Goal: Find contact information: Find contact information

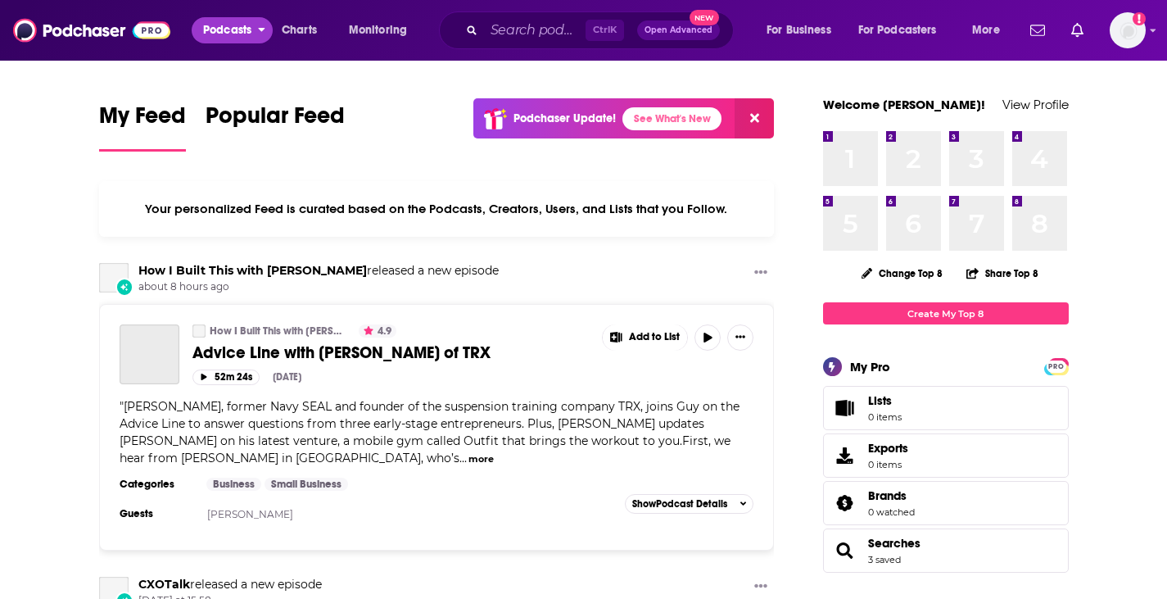
click at [237, 23] on span "Podcasts" at bounding box center [227, 30] width 48 height 23
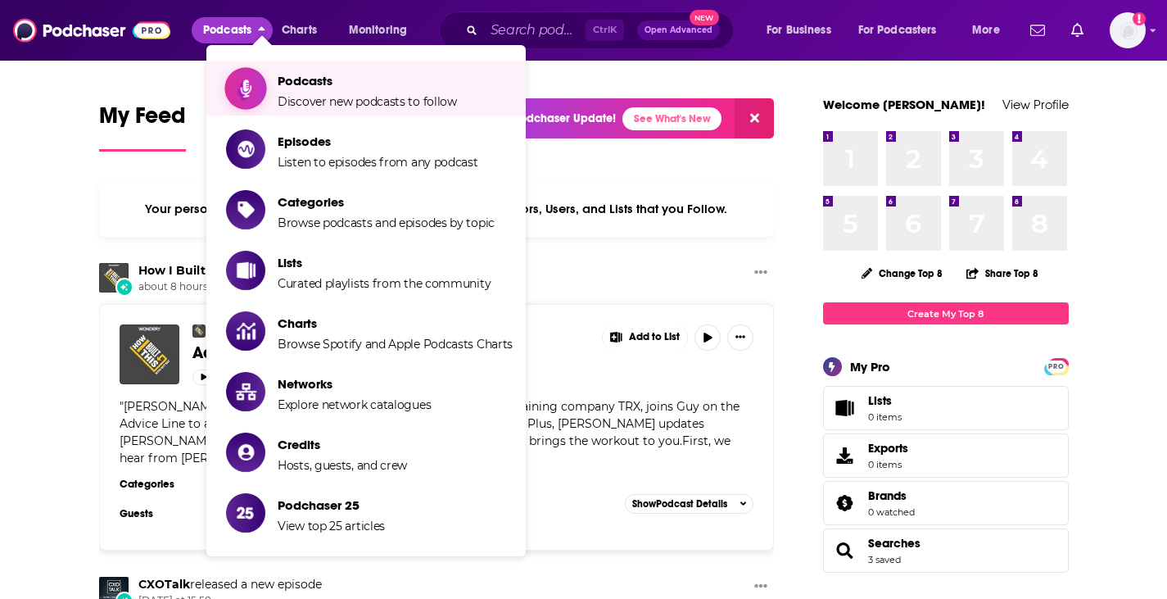
click at [319, 78] on span "Podcasts" at bounding box center [367, 81] width 179 height 16
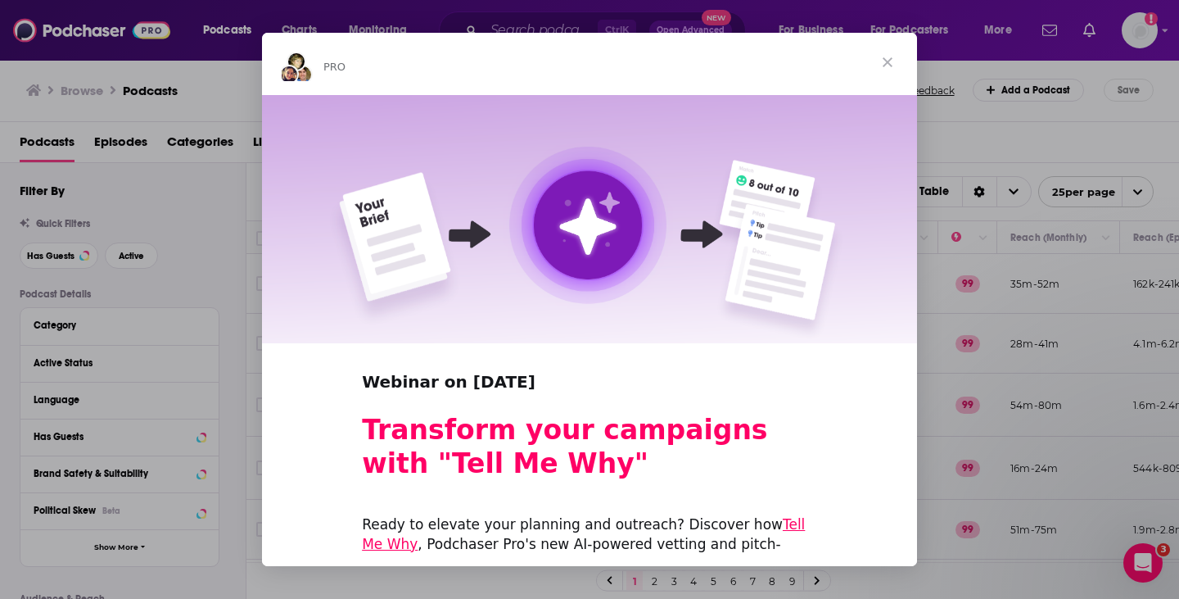
click at [887, 64] on span "Close" at bounding box center [887, 62] width 59 height 59
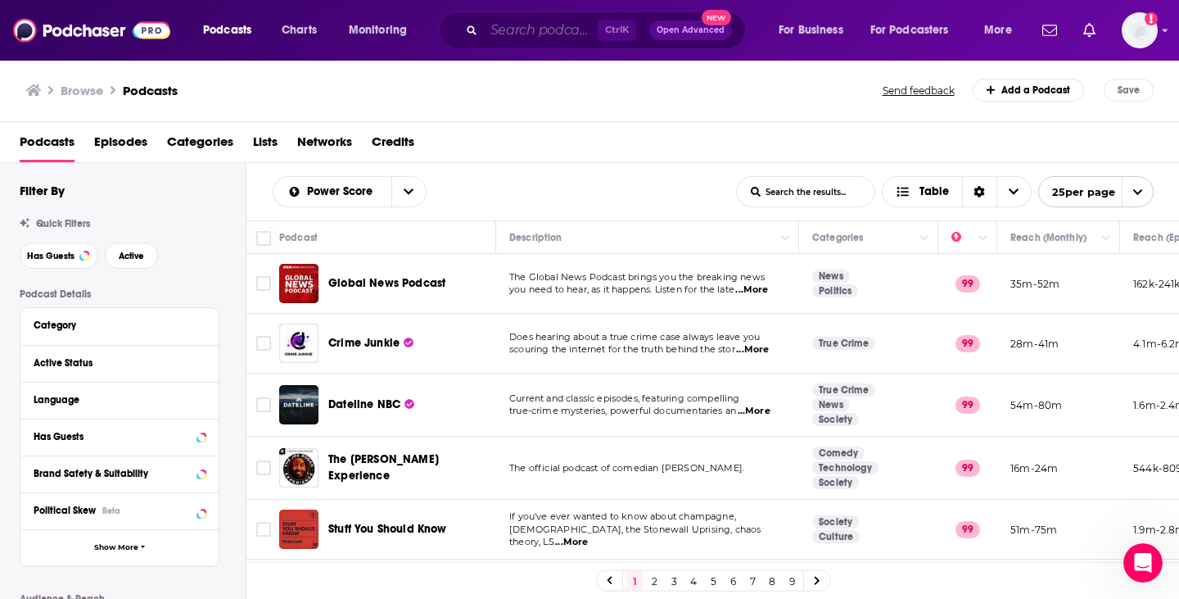
click at [516, 30] on input "Search podcasts, credits, & more..." at bounding box center [541, 30] width 114 height 26
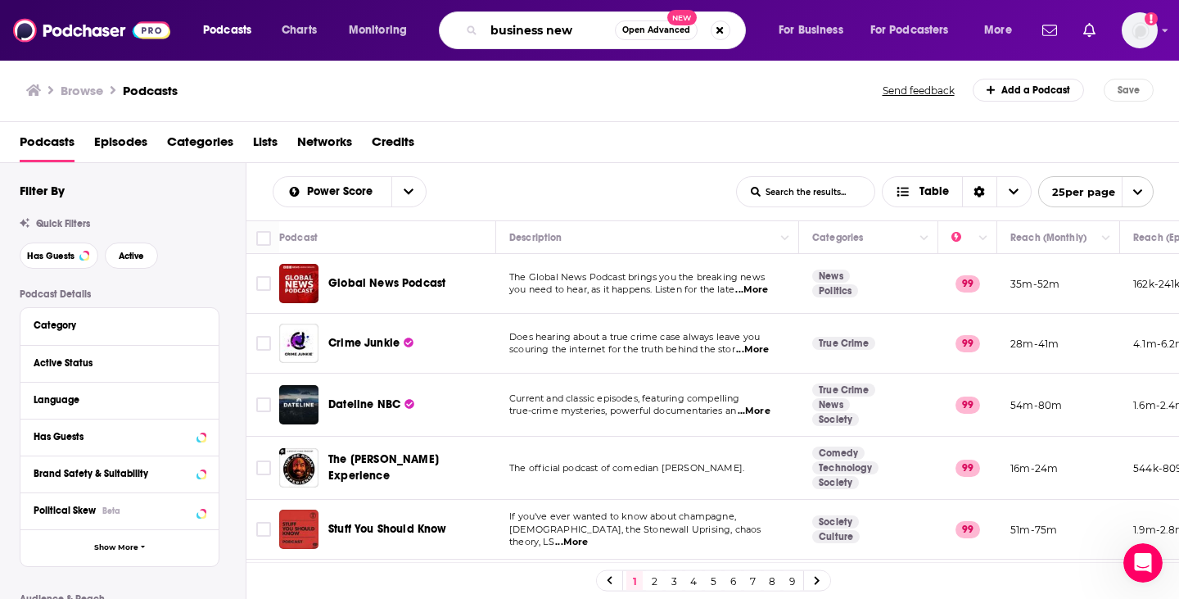
type input "business news"
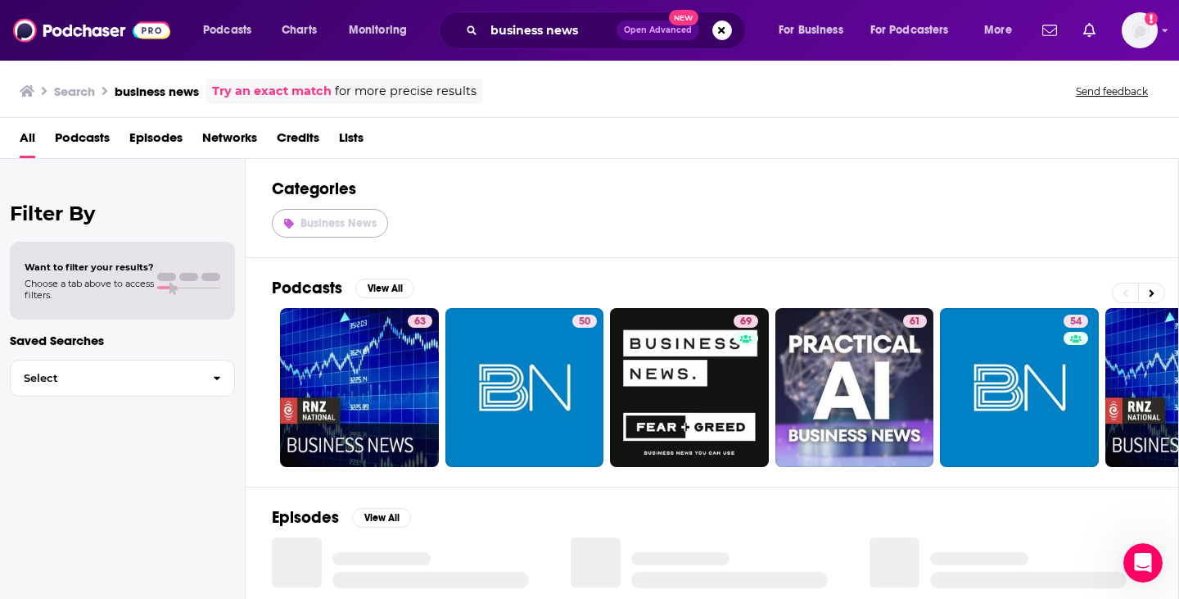
click at [347, 222] on span "Business News" at bounding box center [339, 223] width 76 height 14
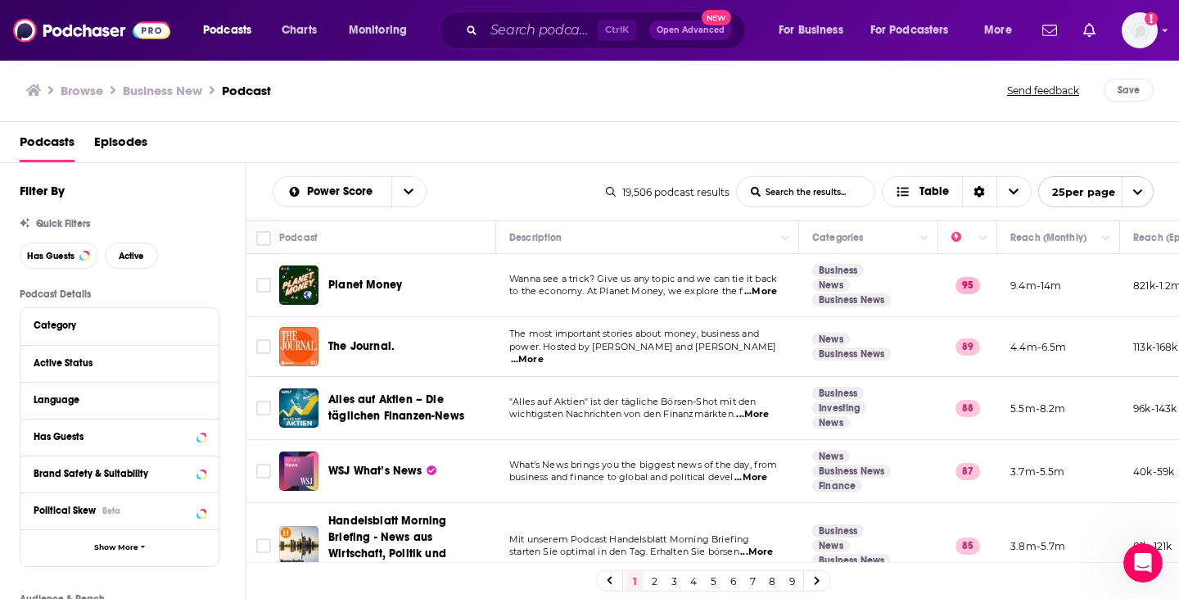
click at [358, 286] on span "Planet Money" at bounding box center [365, 285] width 74 height 14
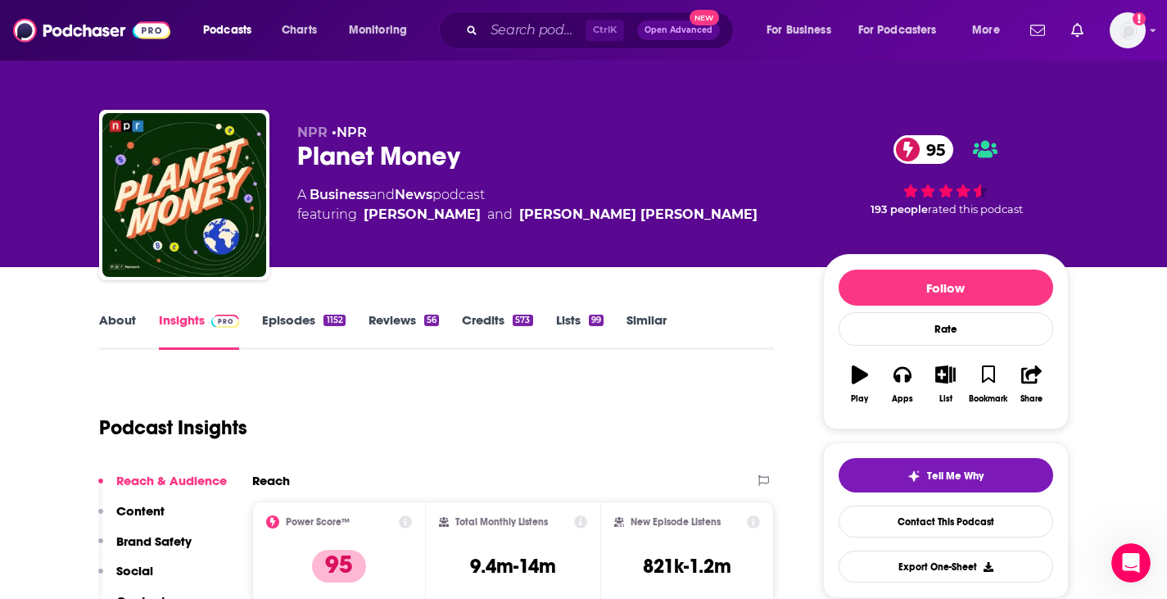
scroll to position [241, 0]
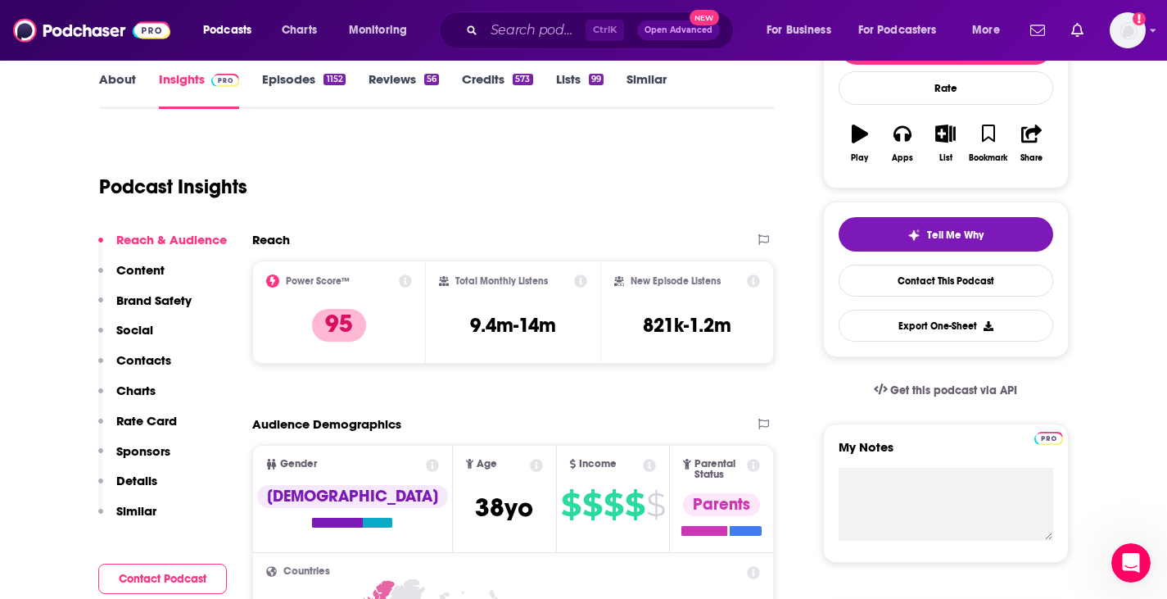
click at [540, 206] on div "Podcast Insights" at bounding box center [430, 177] width 662 height 84
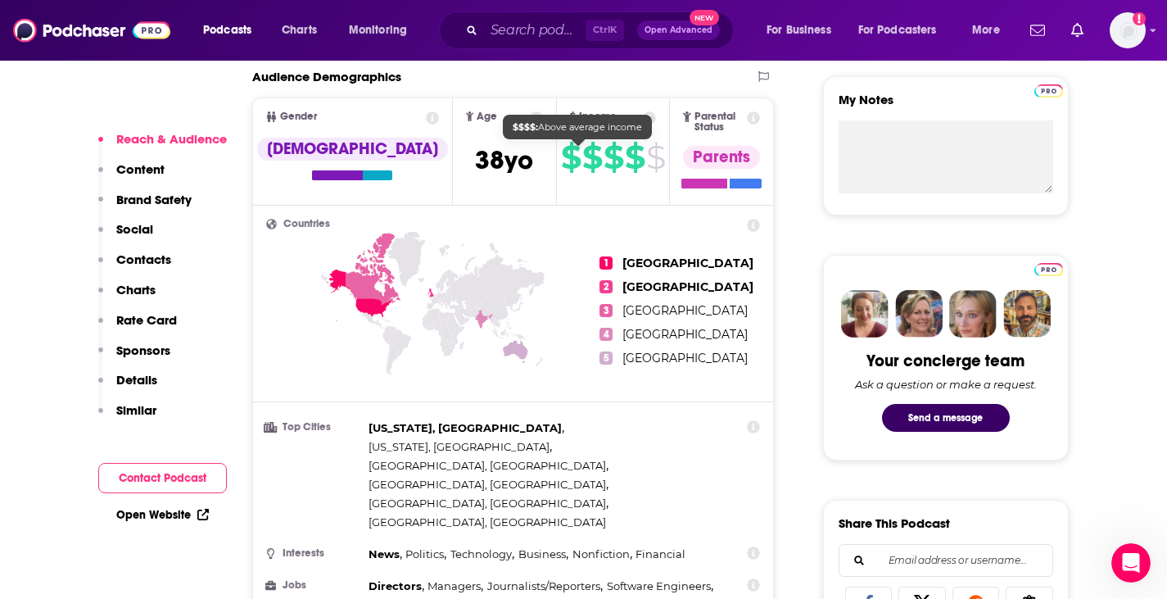
scroll to position [589, 0]
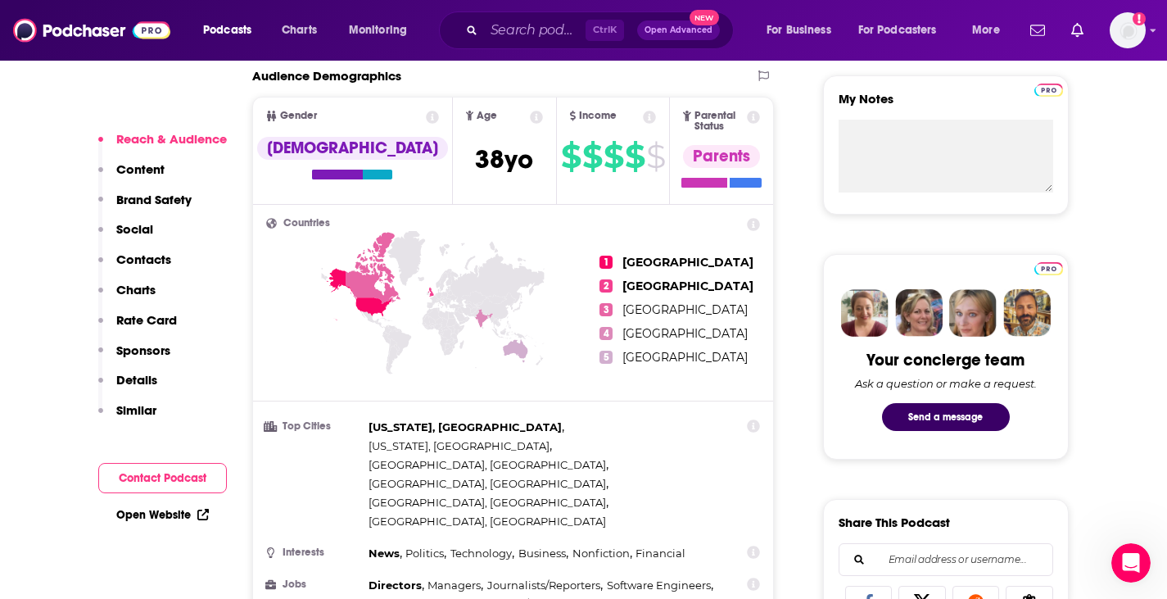
click at [143, 314] on p "Rate Card" at bounding box center [146, 320] width 61 height 16
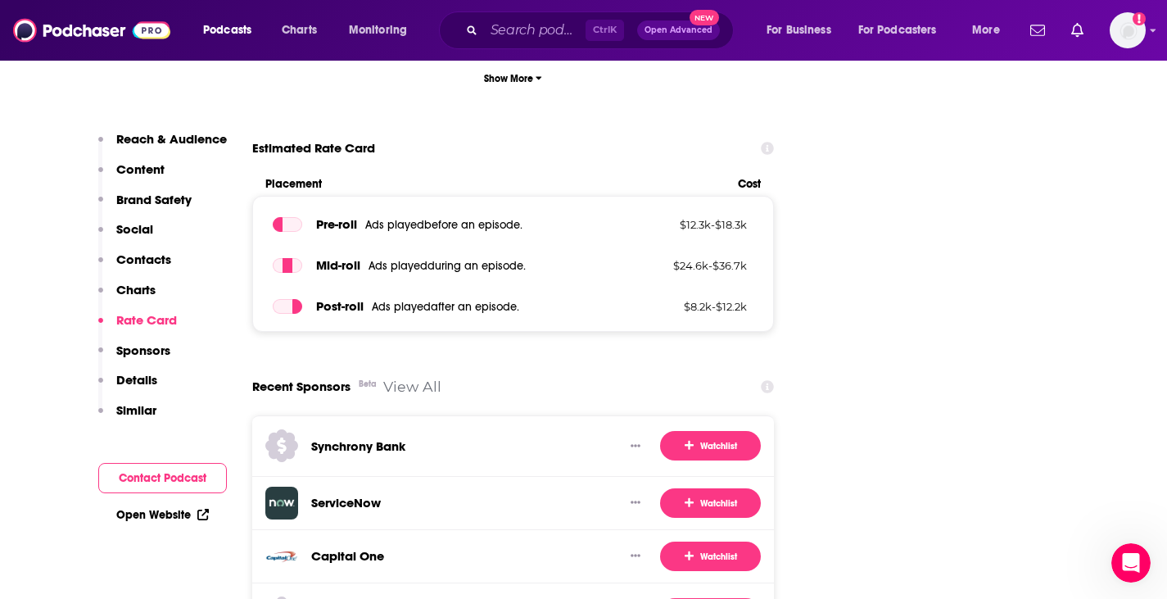
scroll to position [3449, 0]
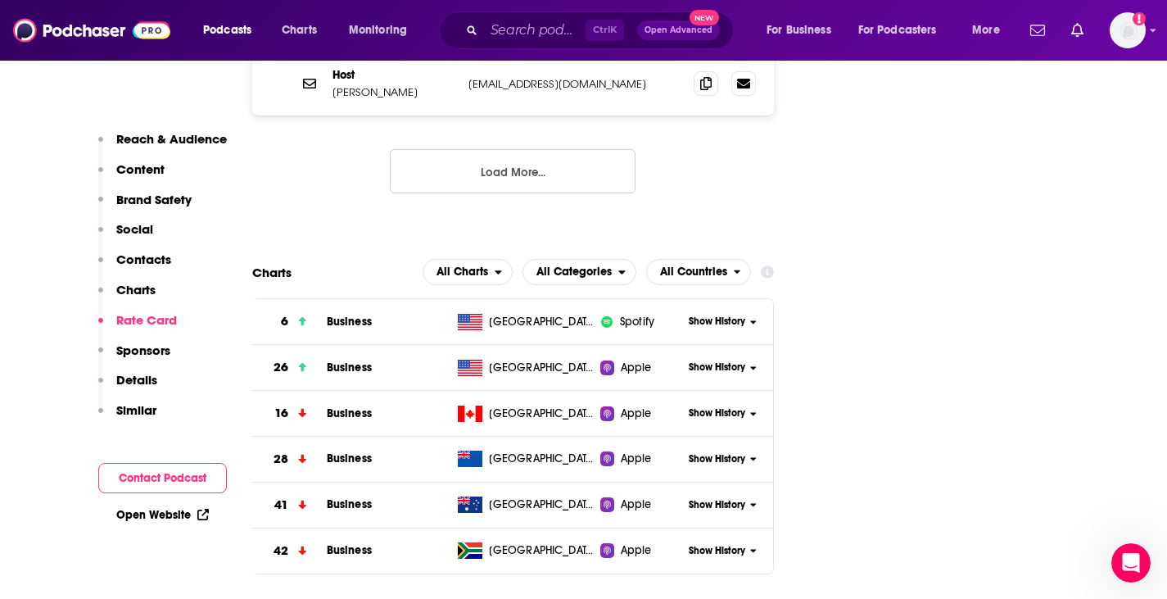
click at [341, 314] on span "Business" at bounding box center [349, 321] width 45 height 14
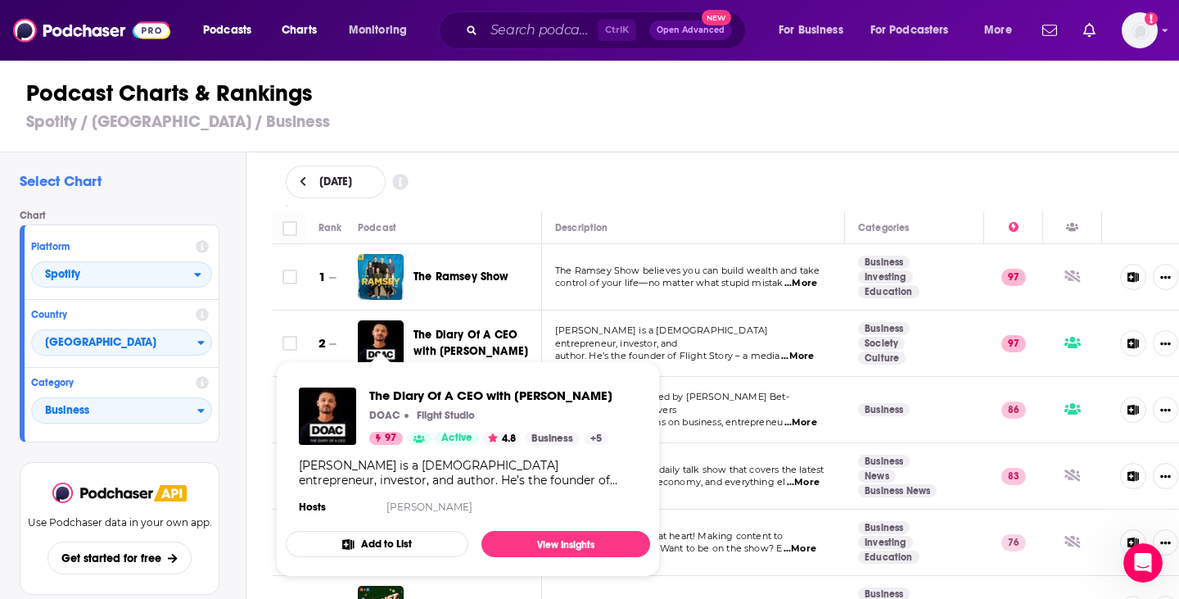
click at [751, 195] on div "[DATE]" at bounding box center [726, 181] width 881 height 33
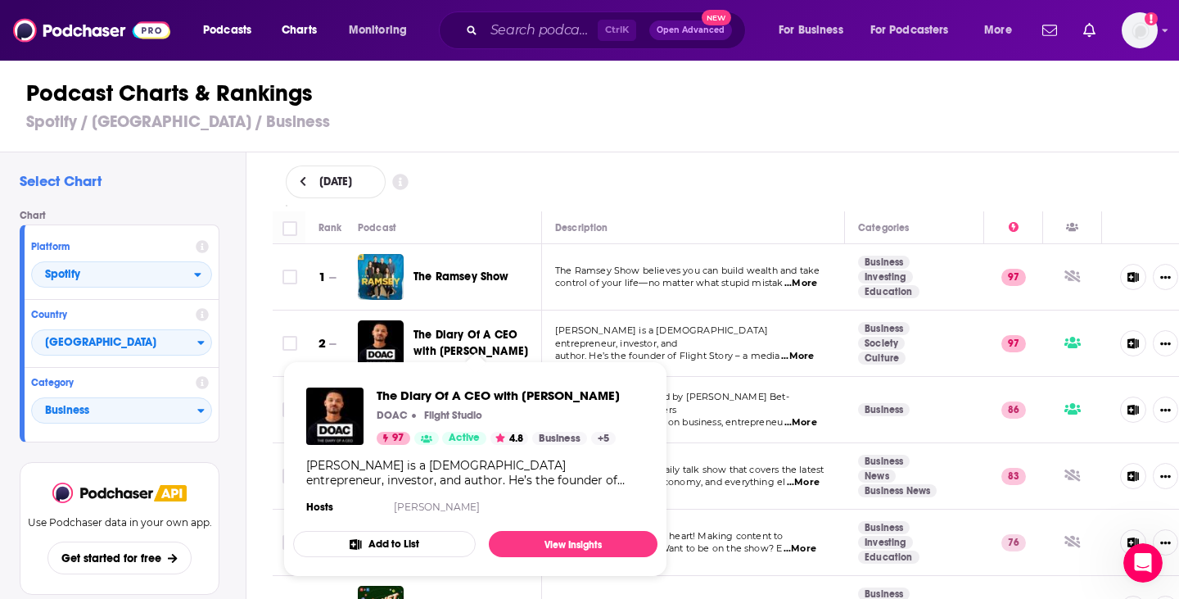
click at [472, 349] on span "The Diary Of A CEO with [PERSON_NAME]" at bounding box center [471, 343] width 115 height 30
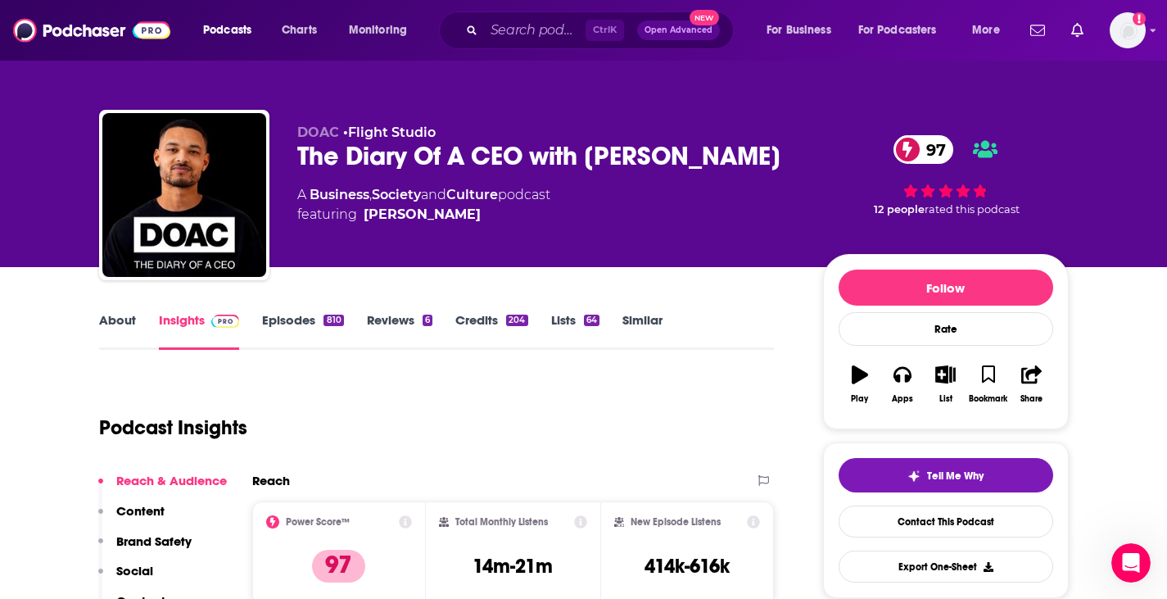
scroll to position [136, 0]
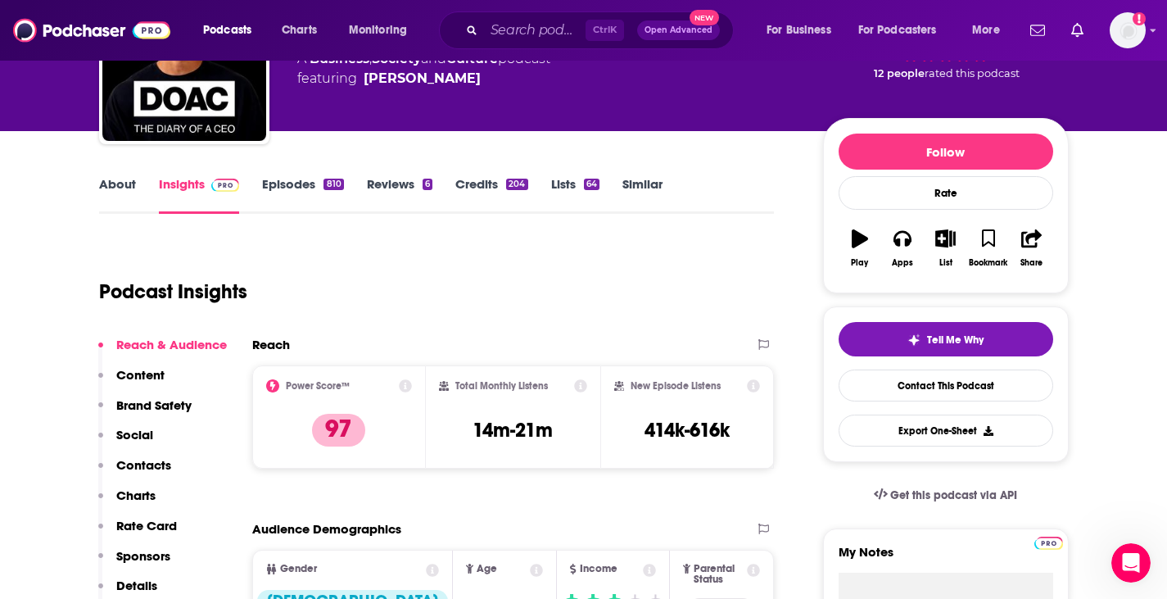
click at [489, 183] on link "Credits 204" at bounding box center [491, 195] width 72 height 38
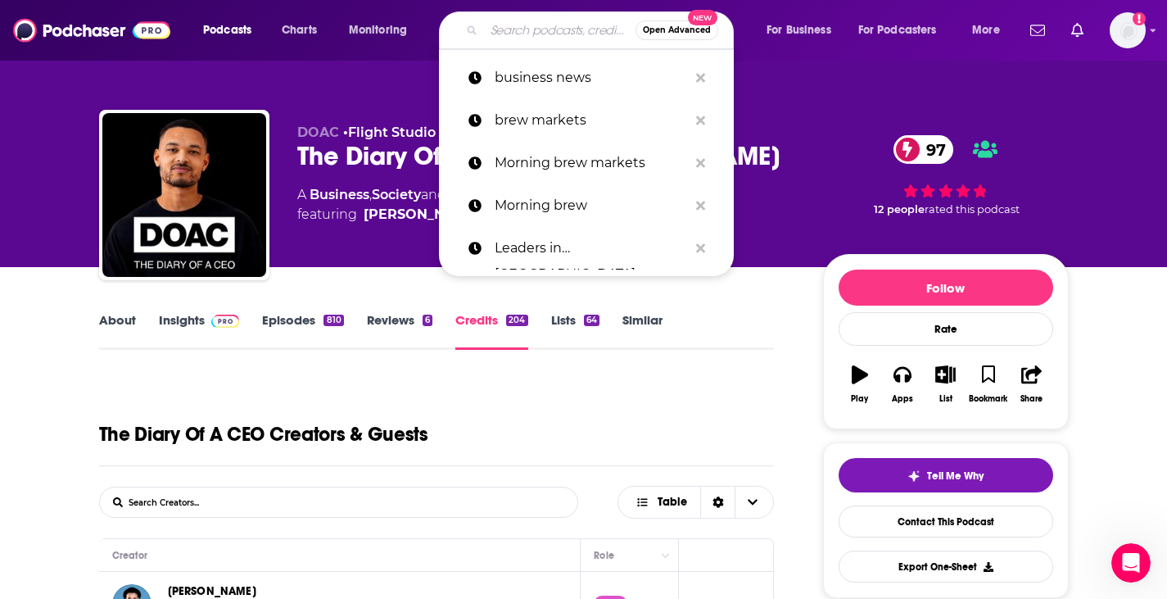
click at [524, 24] on input "Search podcasts, credits, & more..." at bounding box center [559, 30] width 151 height 26
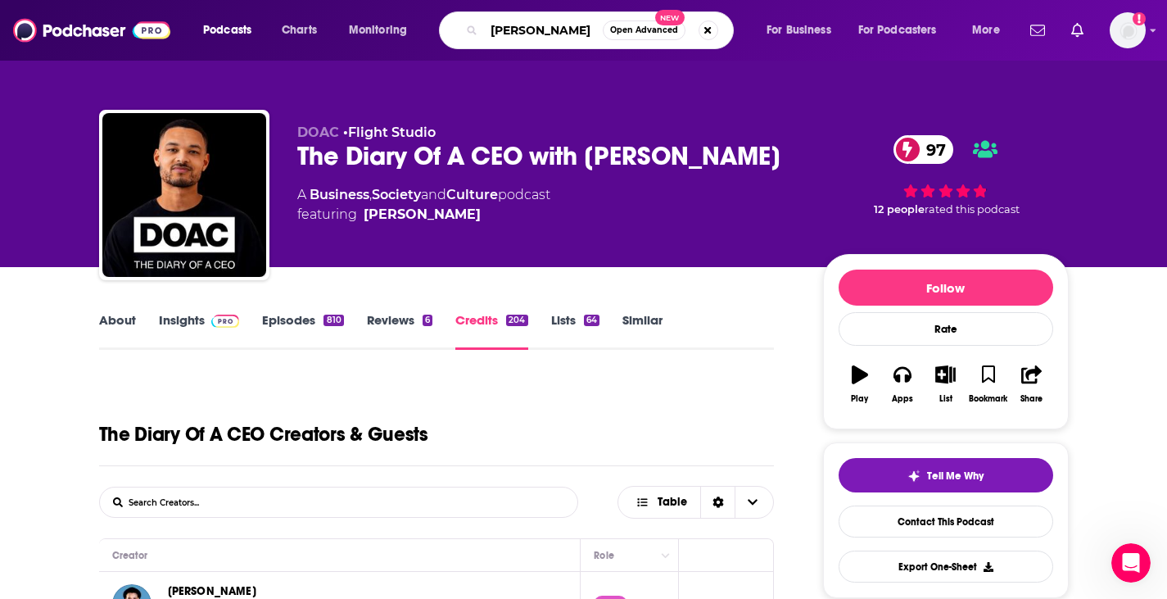
type input "[PERSON_NAME]"
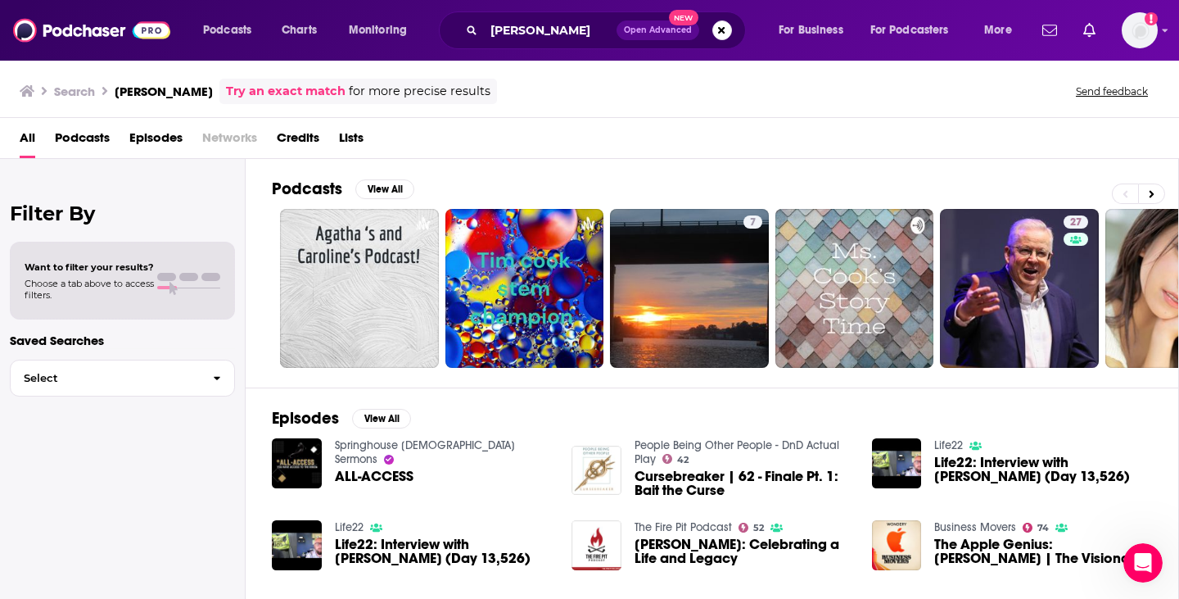
click at [313, 137] on span "Credits" at bounding box center [298, 141] width 43 height 34
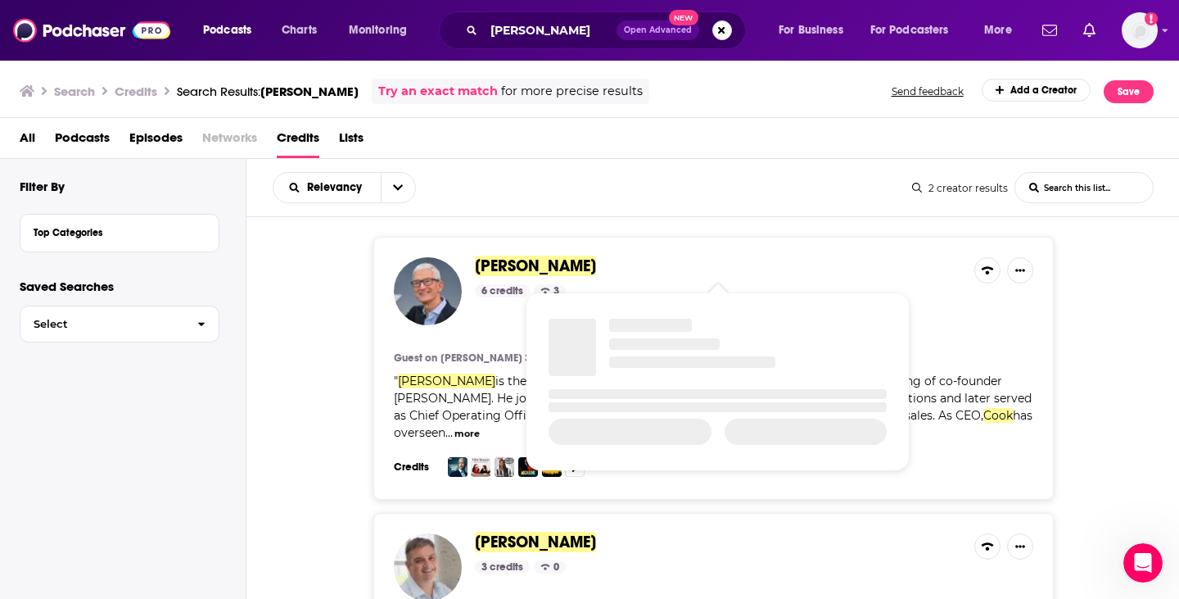
click at [518, 269] on span "[PERSON_NAME]" at bounding box center [535, 265] width 121 height 20
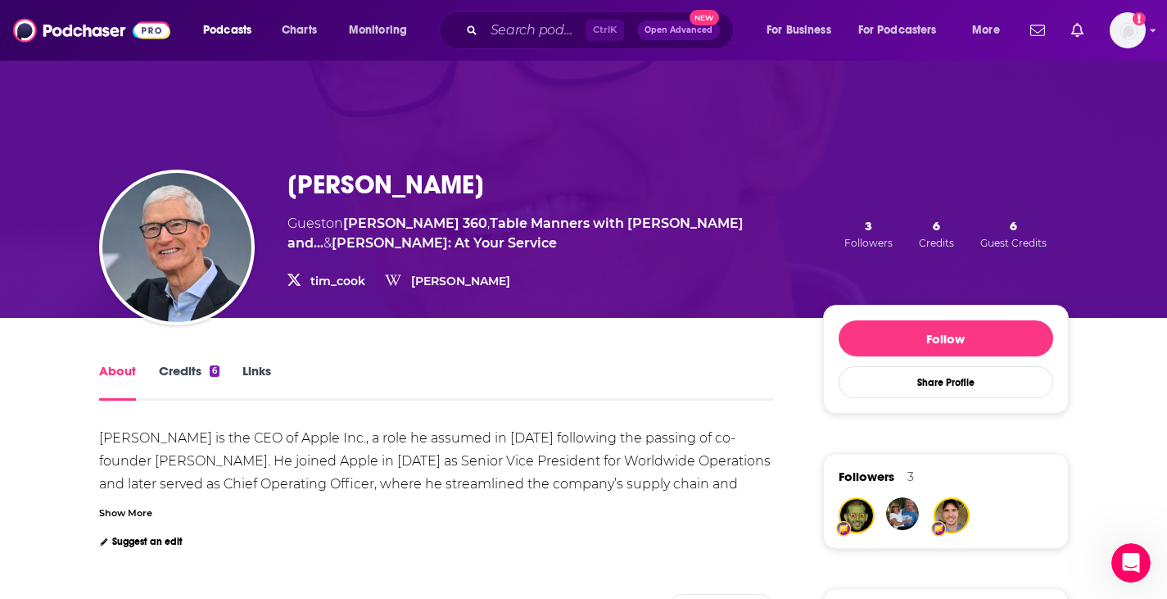
click at [183, 378] on link "Credits 6" at bounding box center [189, 382] width 61 height 38
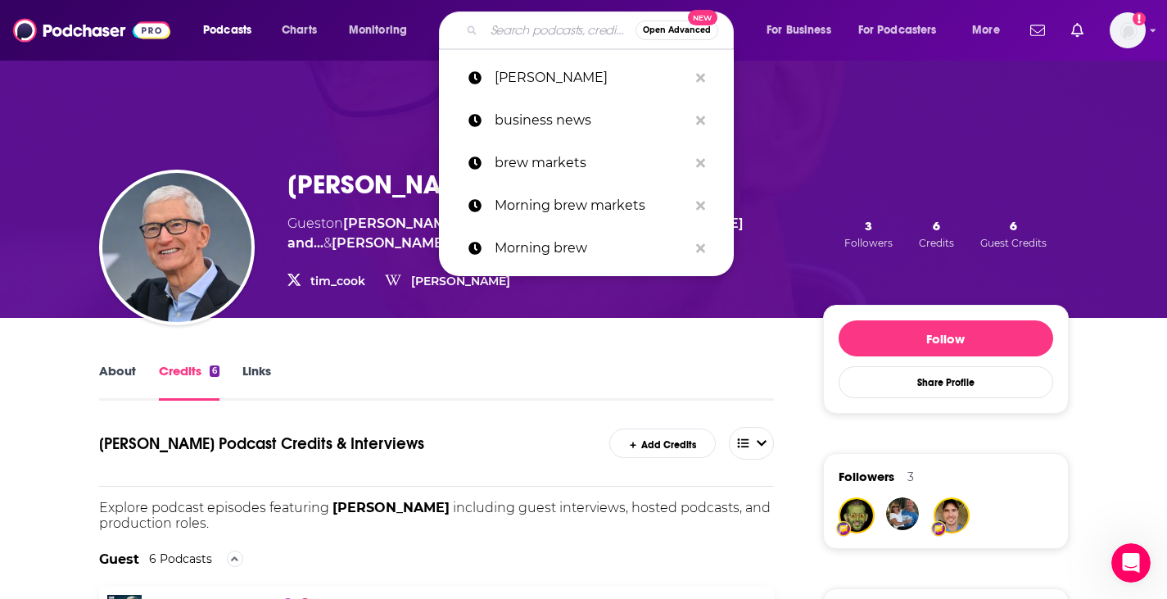
click at [539, 30] on input "Search podcasts, credits, & more..." at bounding box center [559, 30] width 151 height 26
click at [528, 31] on input "Search podcasts, credits, & more..." at bounding box center [559, 30] width 151 height 26
click at [386, 31] on span "Monitoring" at bounding box center [378, 30] width 58 height 23
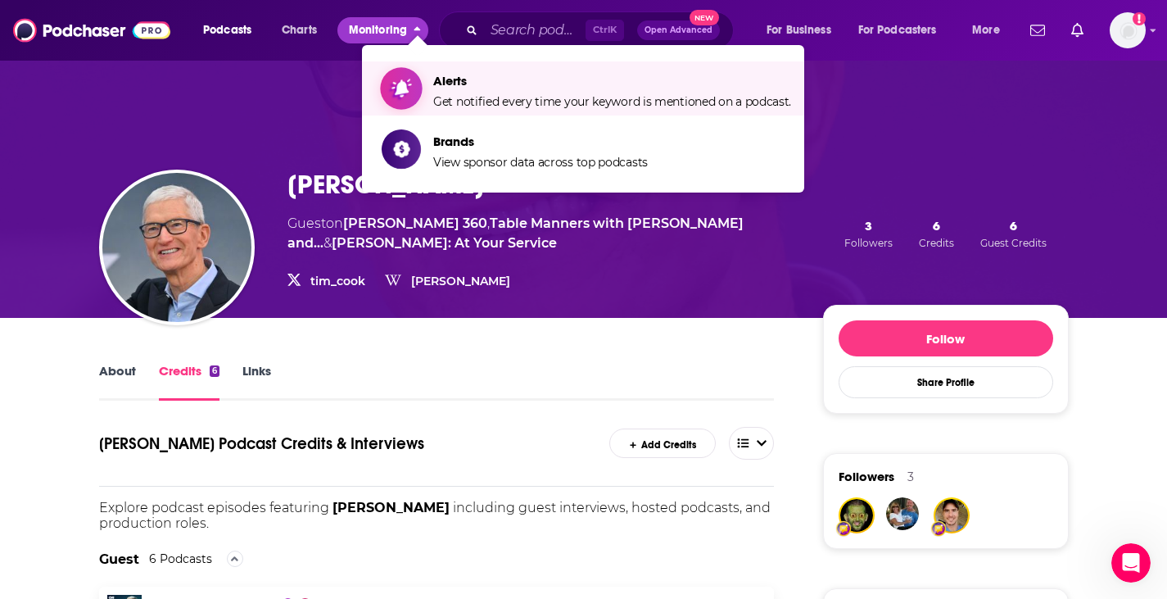
click at [443, 96] on span "Get notified every time your keyword is mentioned on a podcast." at bounding box center [612, 101] width 358 height 15
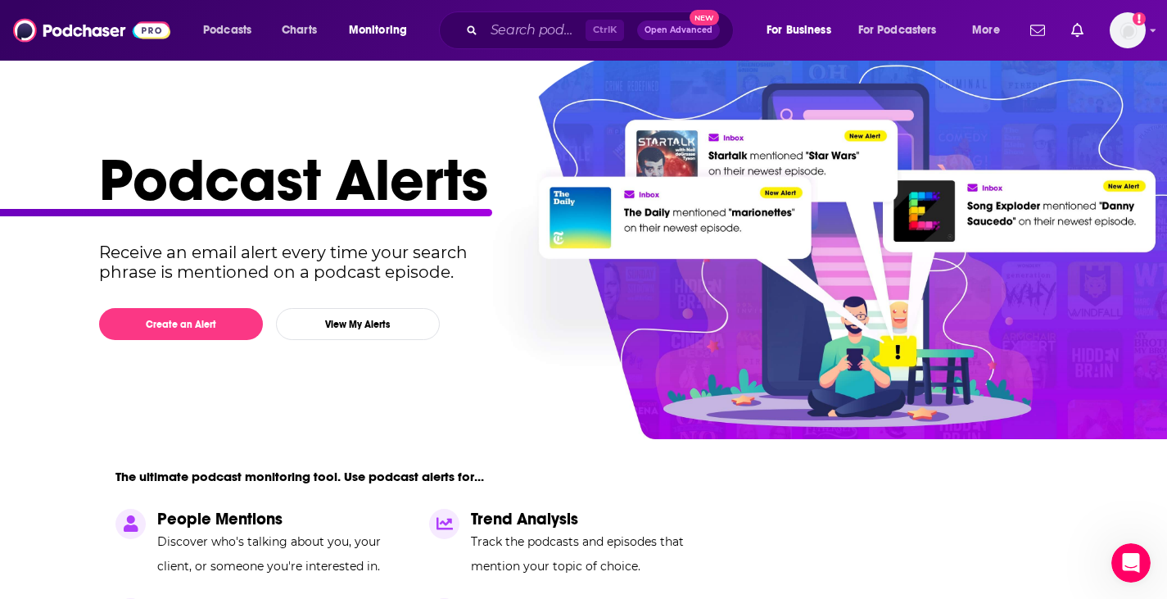
click at [441, 400] on div "Podcast Alerts Receive an email alert every time your search phrase is mentione…" at bounding box center [577, 455] width 956 height 622
click at [558, 520] on p "Trend Analysis" at bounding box center [597, 519] width 252 height 20
click at [692, 27] on span "Open Advanced" at bounding box center [678, 30] width 68 height 8
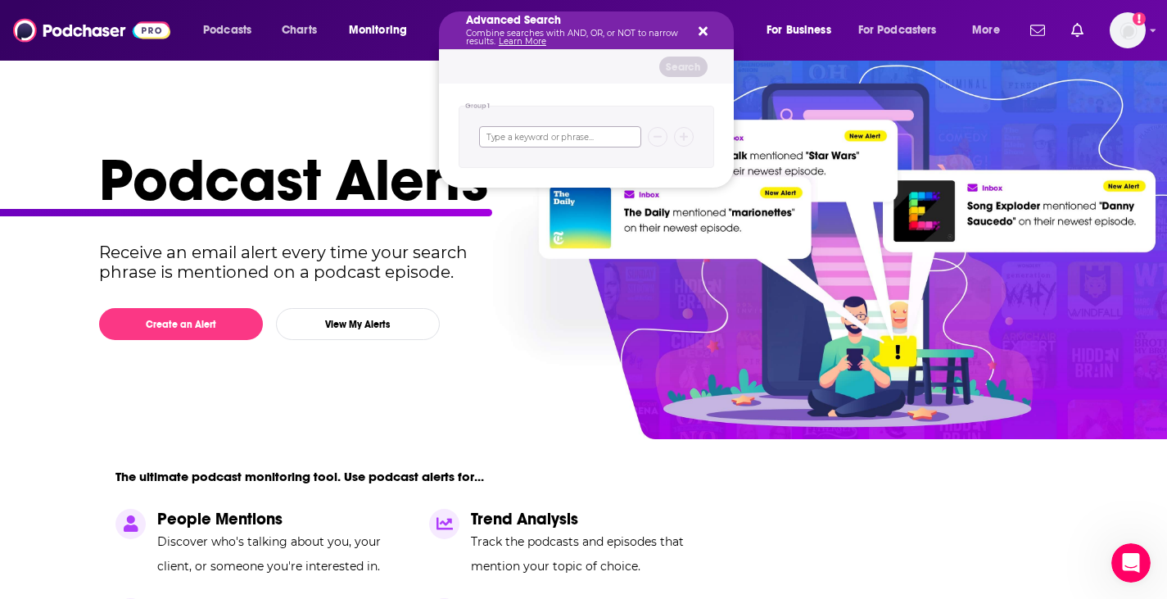
click at [550, 129] on input "Search podcasts, credits, & more..." at bounding box center [560, 136] width 162 height 21
click at [544, 139] on input "Search podcasts, credits, & more..." at bounding box center [560, 136] width 162 height 21
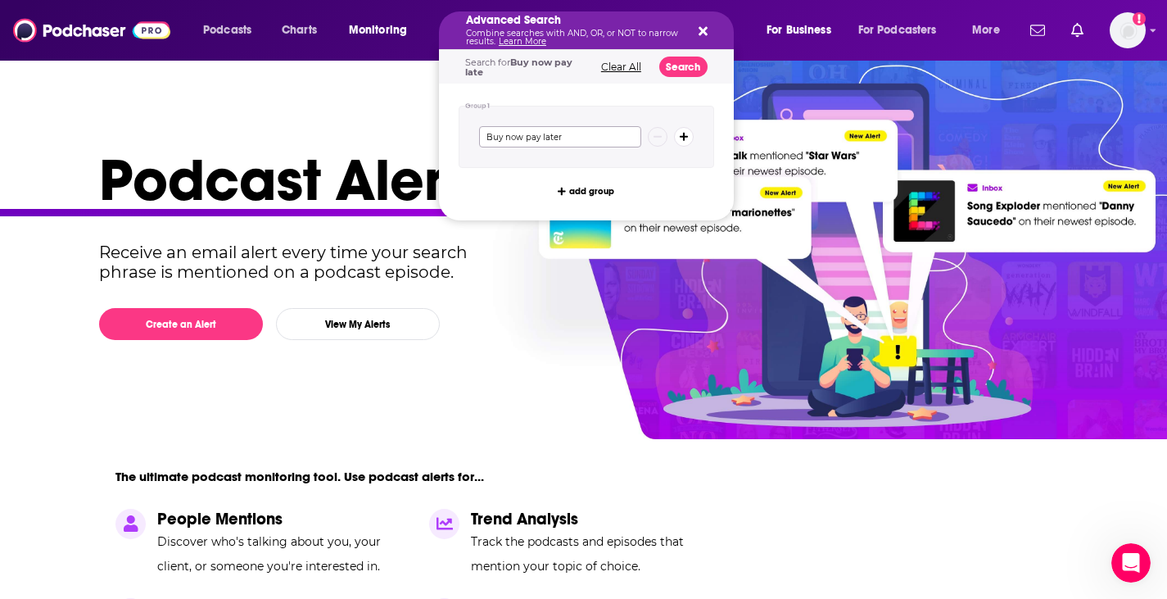
type input "Buy now pay later"
click at [684, 136] on icon "Search podcasts, credits, & more..." at bounding box center [684, 137] width 9 height 9
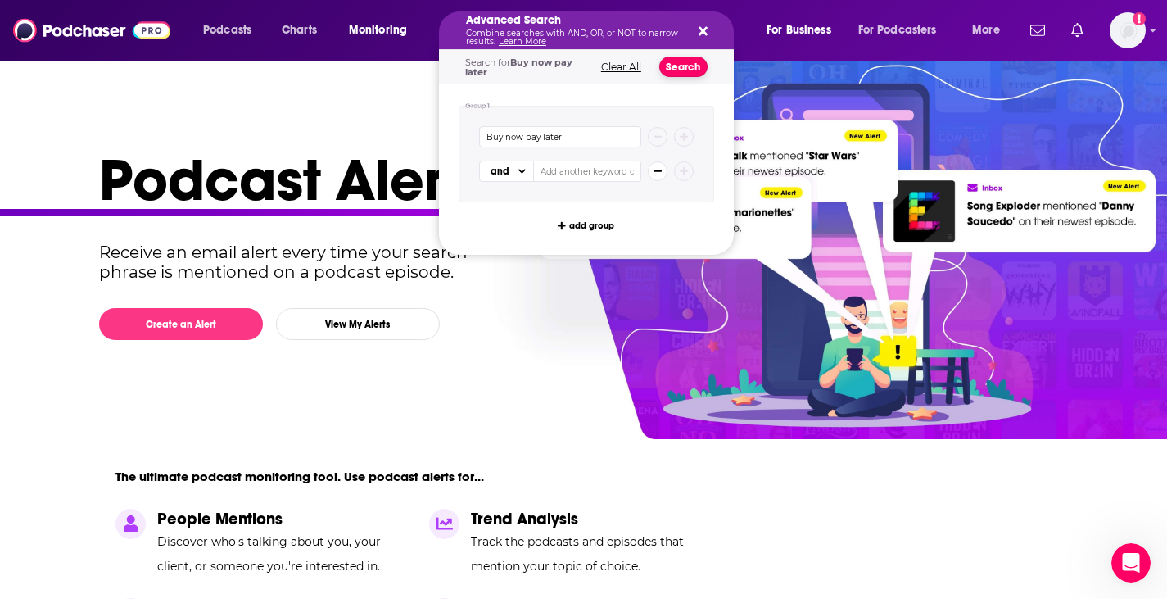
click at [674, 69] on button "Search" at bounding box center [683, 67] width 48 height 20
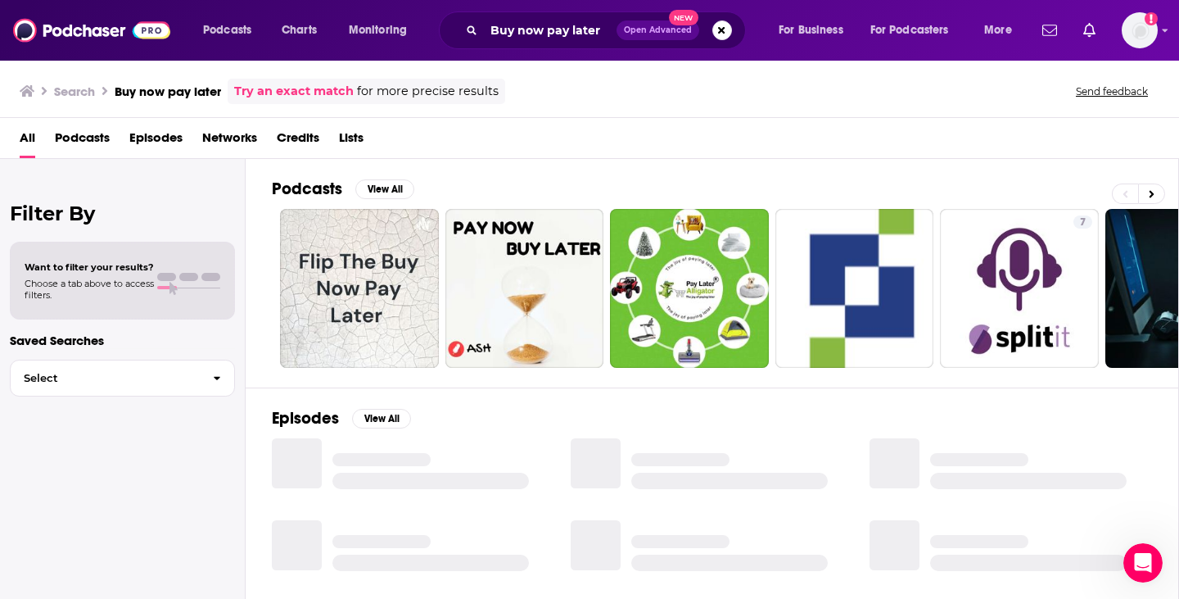
click at [970, 145] on div "All Podcasts Episodes Networks Credits Lists" at bounding box center [593, 141] width 1146 height 34
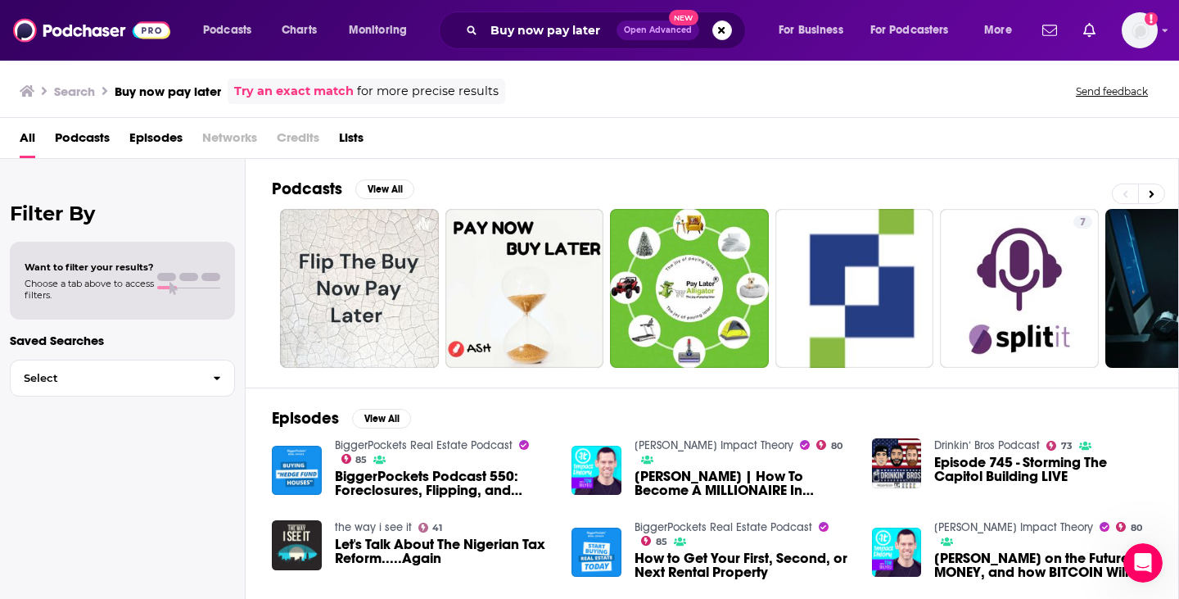
click at [342, 127] on span "Lists" at bounding box center [351, 141] width 25 height 34
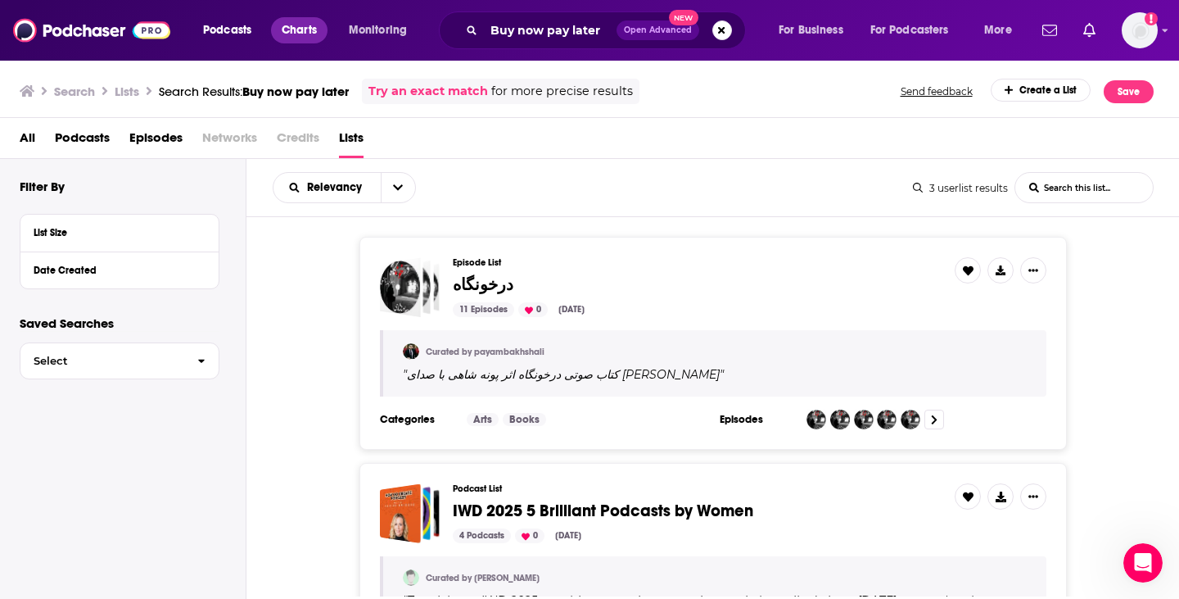
click at [296, 29] on span "Charts" at bounding box center [299, 30] width 35 height 23
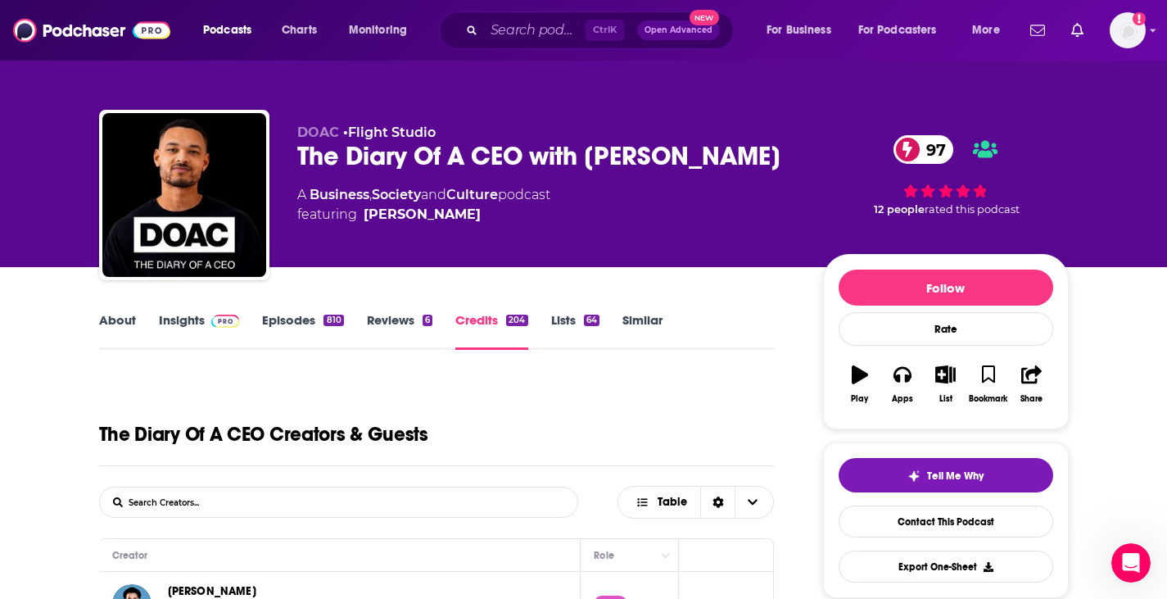
click at [131, 312] on link "About" at bounding box center [117, 331] width 37 height 38
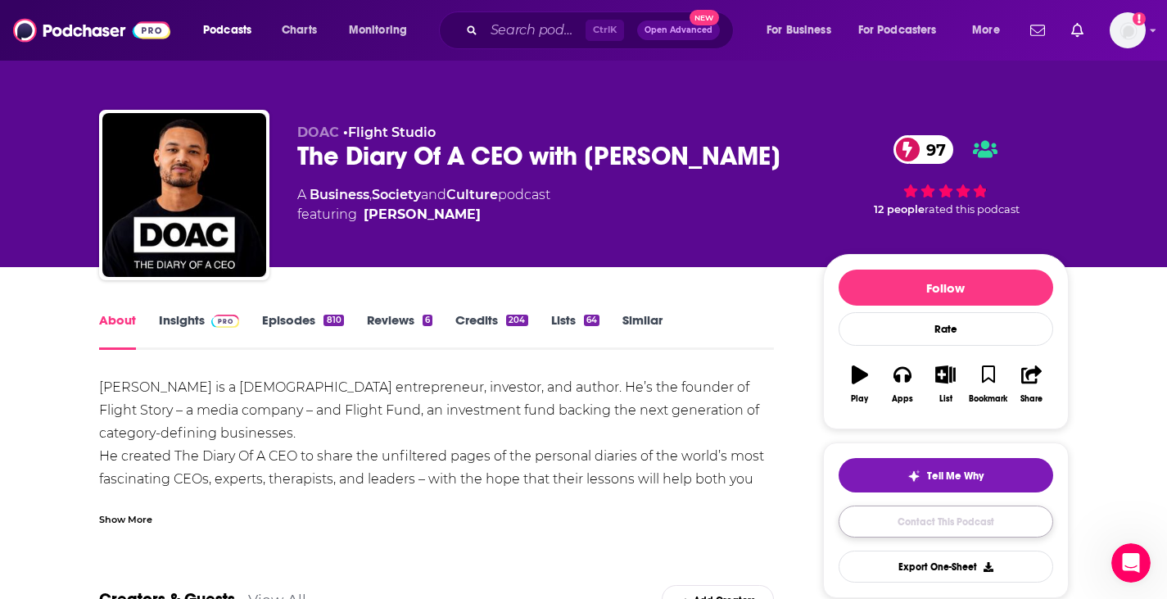
click at [952, 518] on link "Contact This Podcast" at bounding box center [946, 521] width 215 height 32
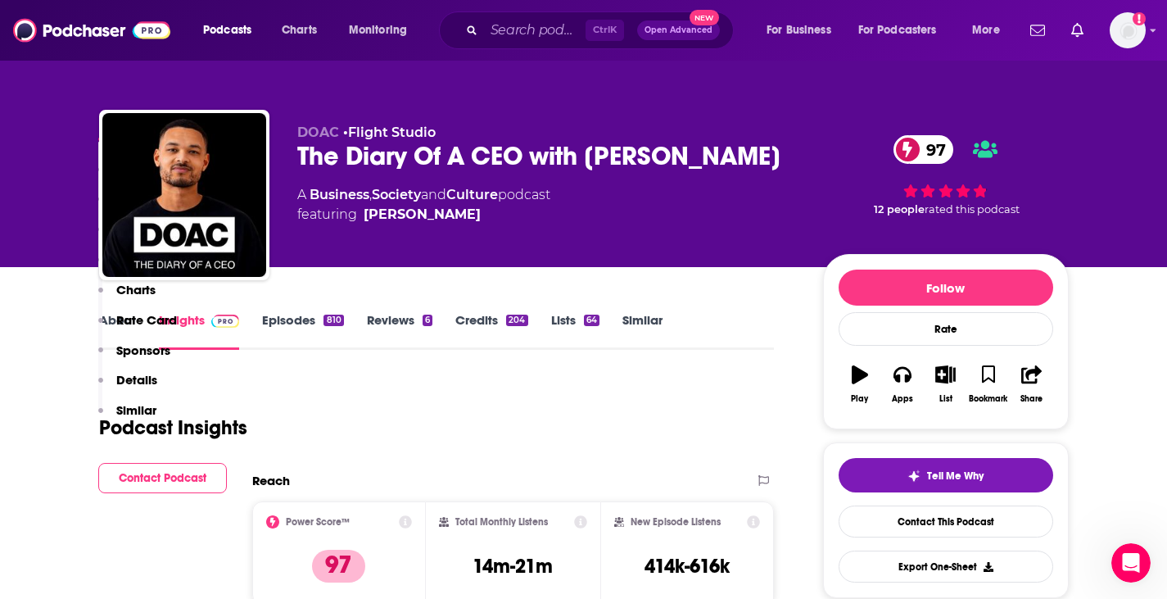
scroll to position [2156, 0]
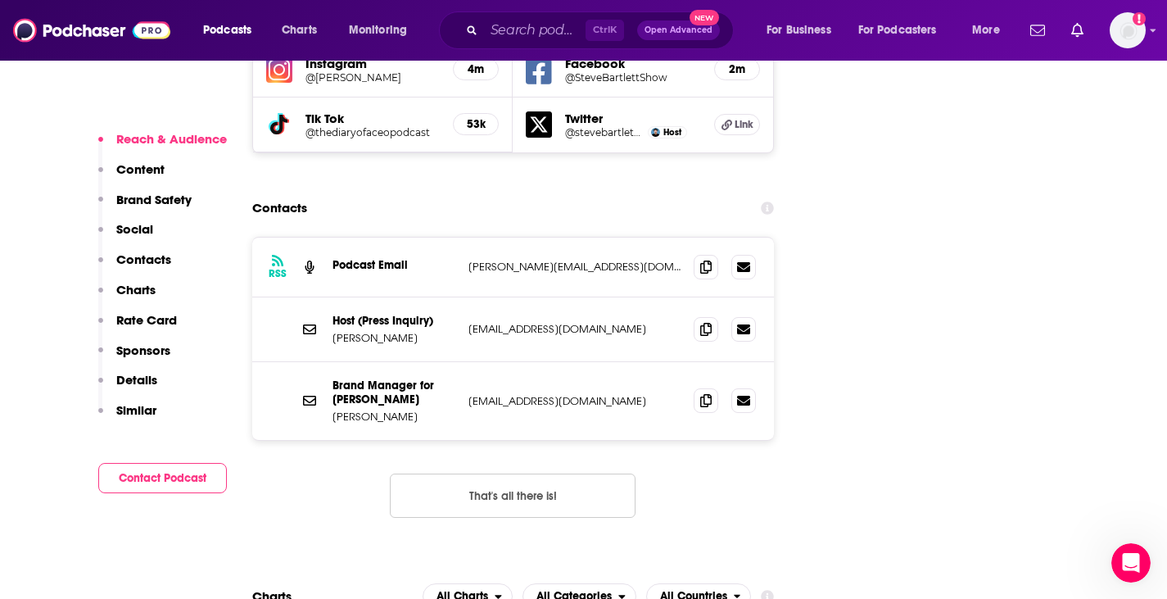
scroll to position [1992, 0]
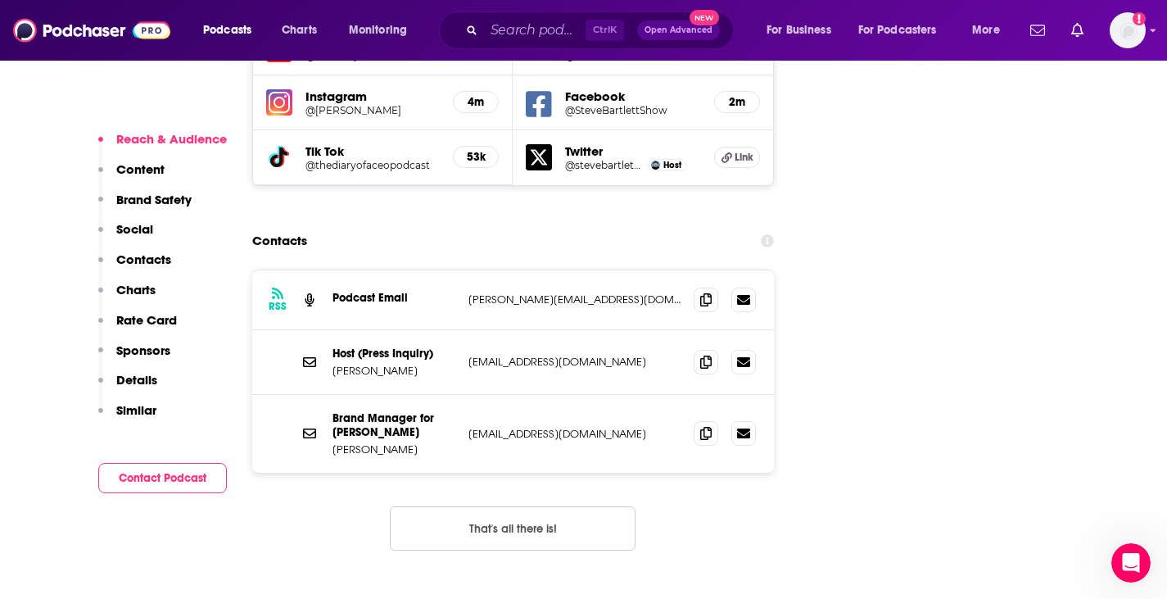
click at [174, 475] on button "Contact Podcast" at bounding box center [162, 478] width 129 height 30
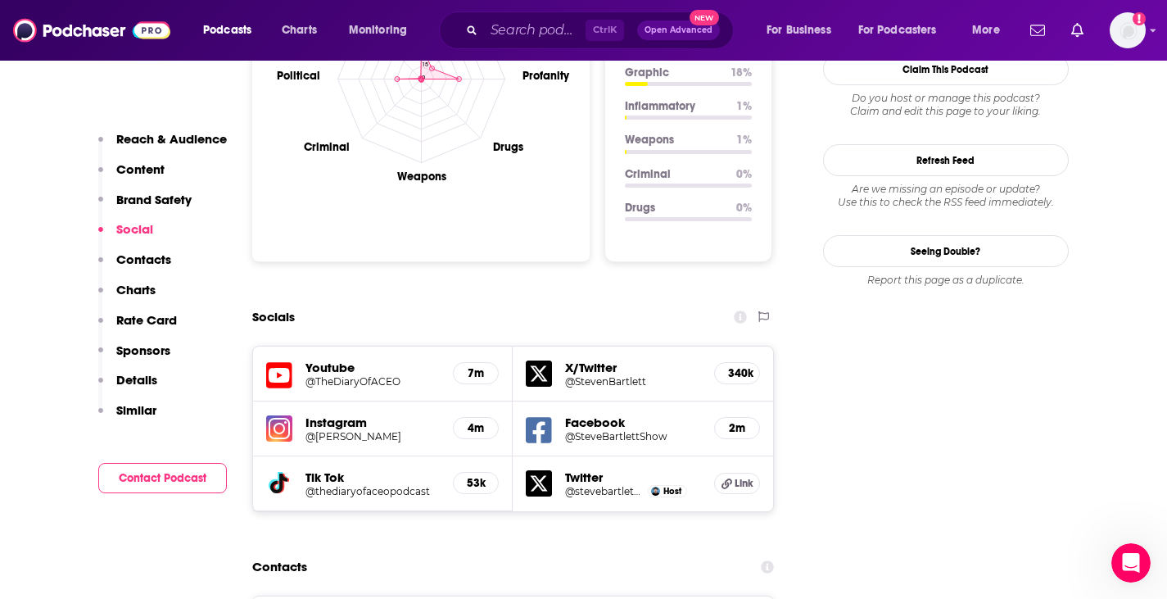
scroll to position [1143, 0]
